Goal: Find specific page/section: Find specific page/section

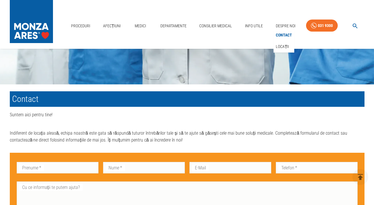
scroll to position [126, 0]
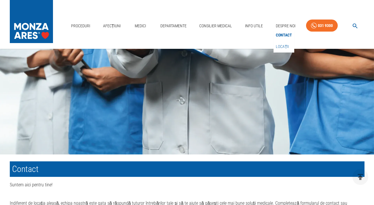
click at [277, 48] on link "Locații" at bounding box center [283, 46] width 16 height 9
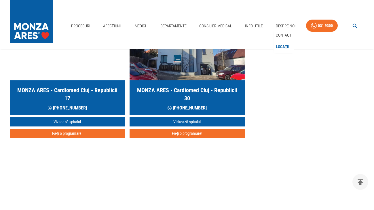
scroll to position [317, 0]
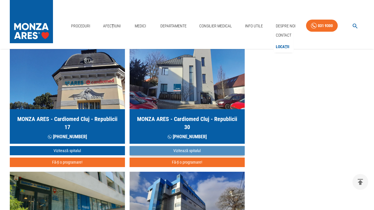
click at [170, 150] on link "Vizitează spitalul" at bounding box center [186, 150] width 115 height 9
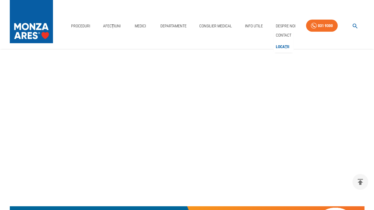
scroll to position [58, 0]
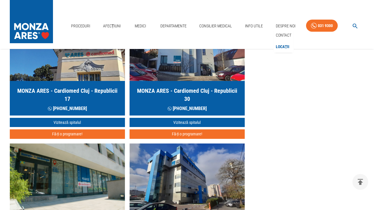
scroll to position [317, 0]
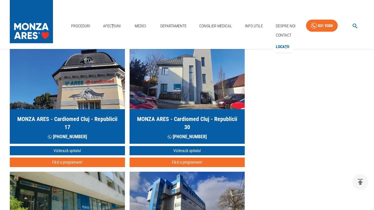
click at [70, 89] on img "button" at bounding box center [67, 74] width 115 height 69
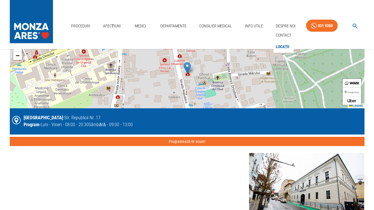
scroll to position [518, 0]
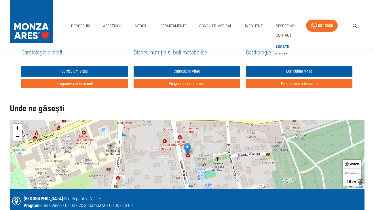
scroll to position [317, 0]
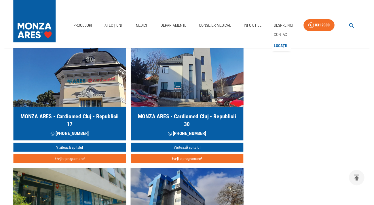
scroll to position [126, 0]
